Goal: Find specific page/section: Find specific page/section

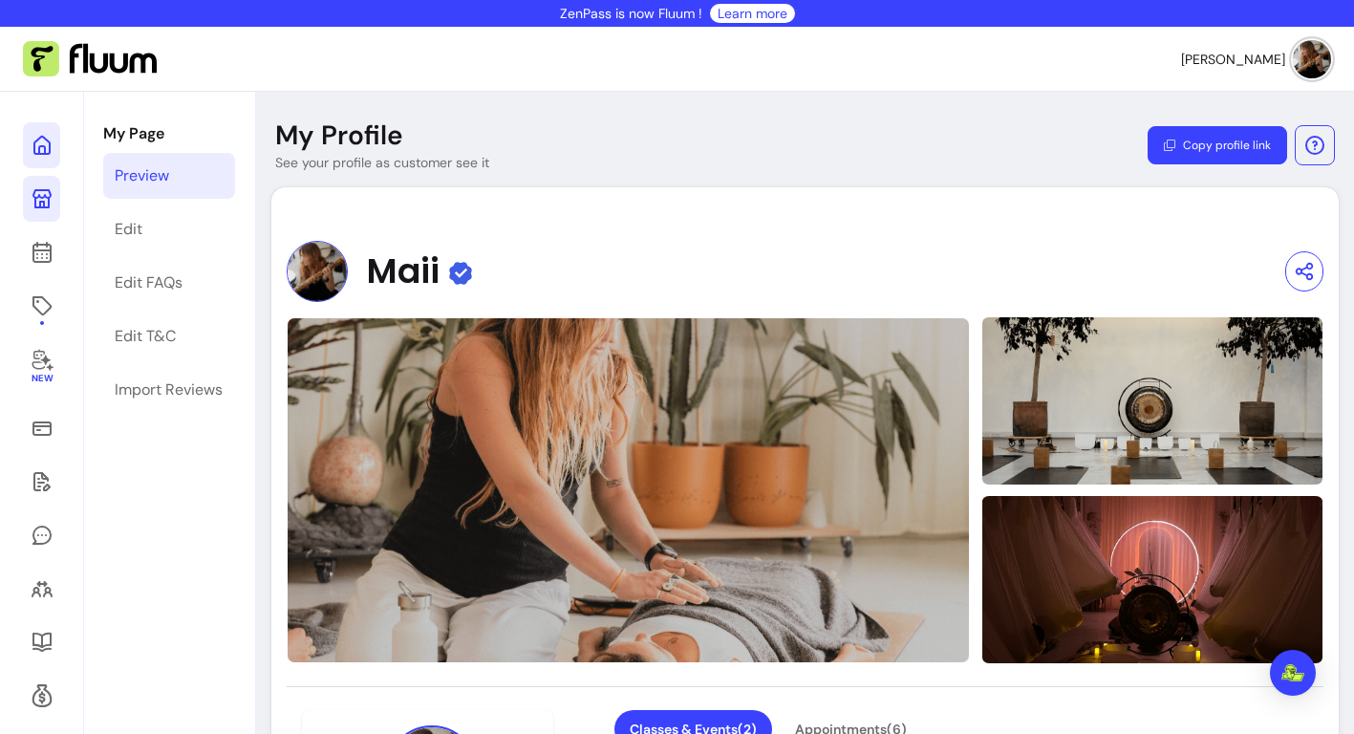
click at [49, 148] on icon at bounding box center [194, 120] width 324 height 272
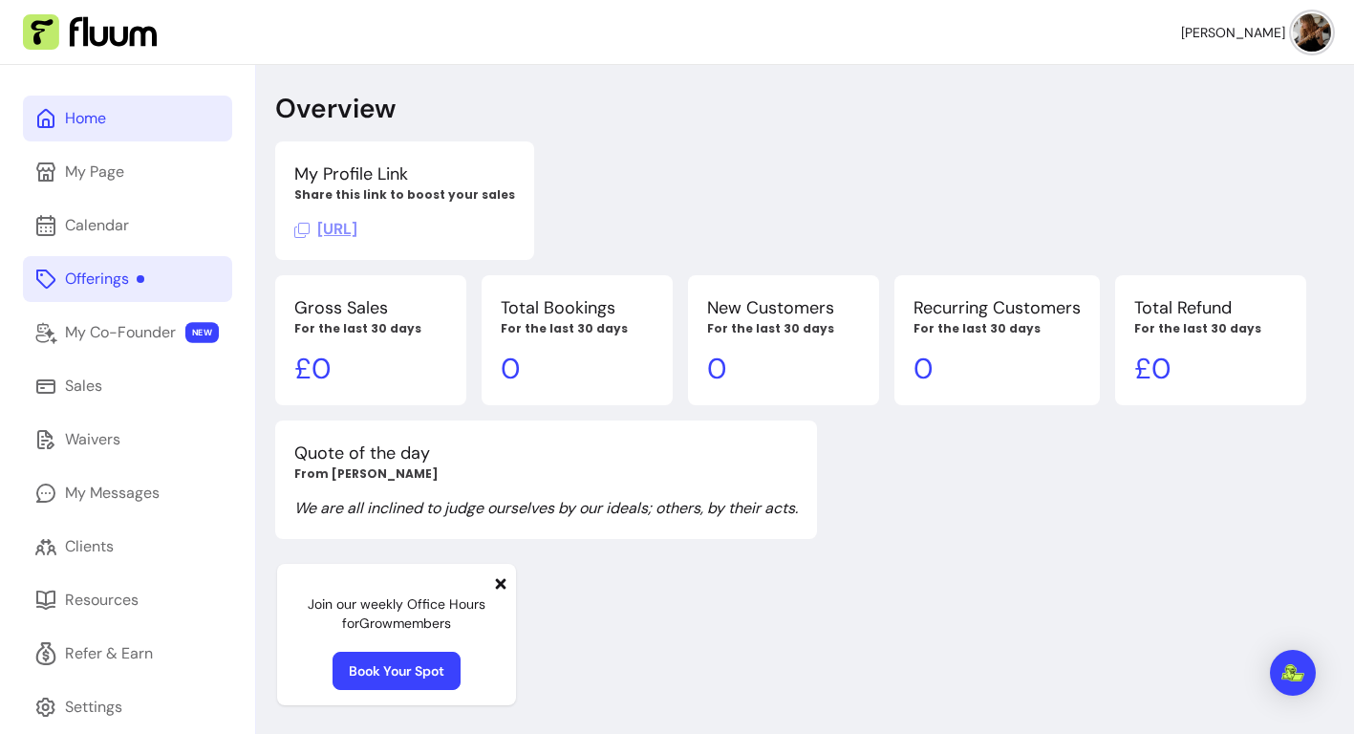
click at [109, 284] on div "Offerings" at bounding box center [104, 278] width 79 height 23
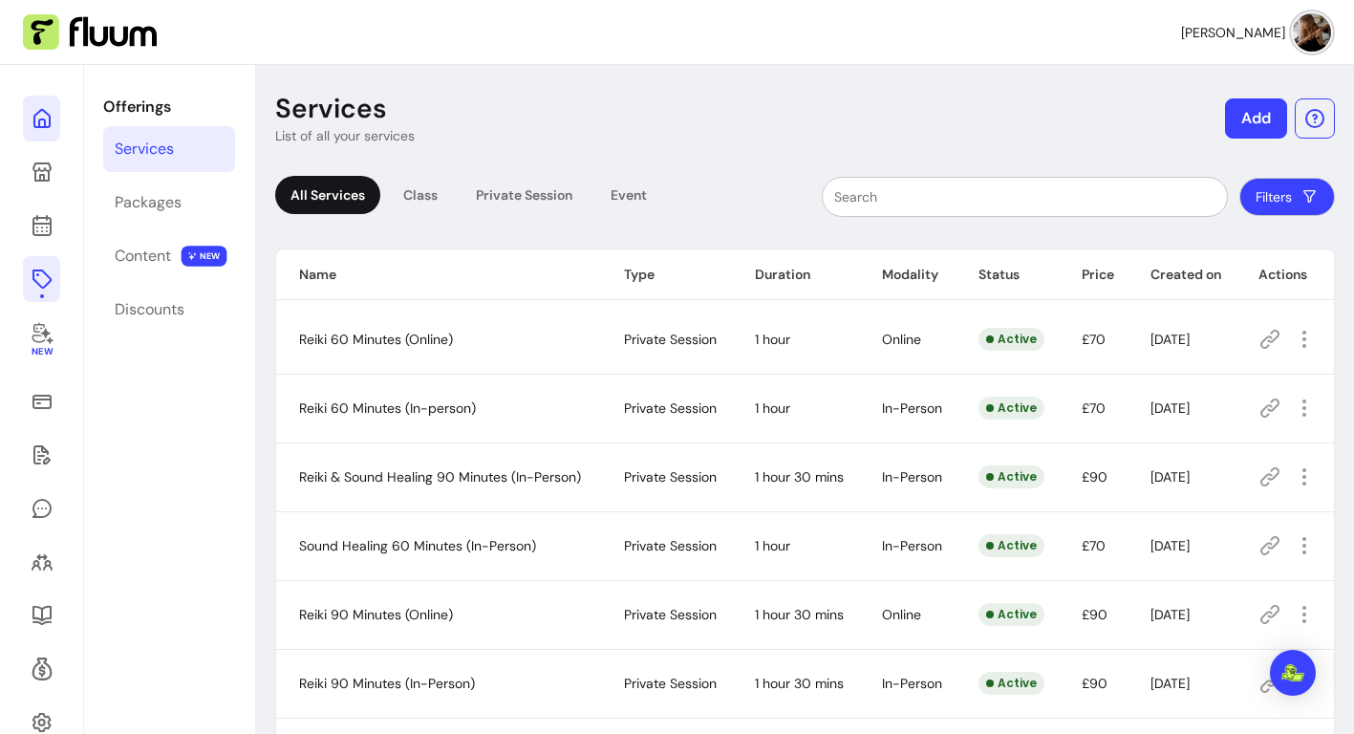
click at [47, 126] on icon at bounding box center [194, 93] width 324 height 272
